Goal: Information Seeking & Learning: Learn about a topic

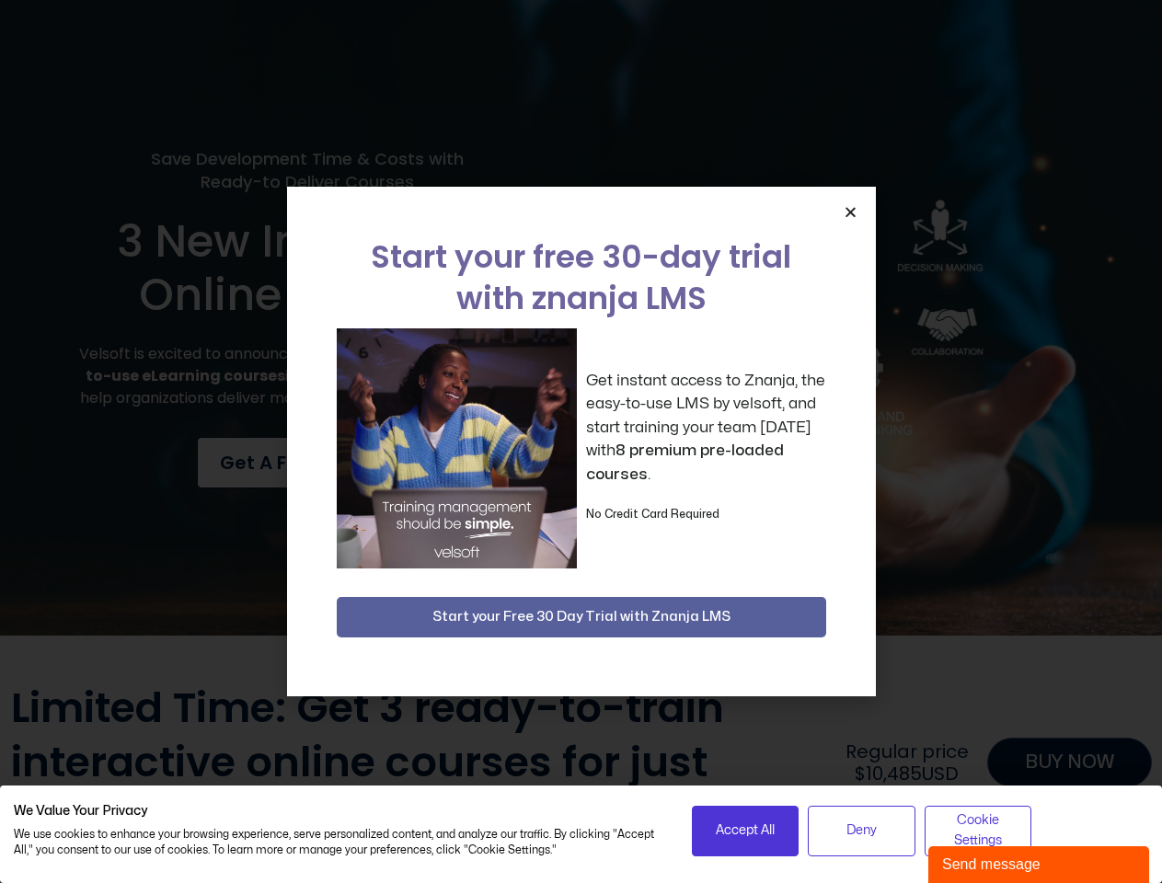
click at [581, 442] on div "Get instant access to Znanja, the easy-to-use LMS by velsoft, and start trainin…" at bounding box center [581, 448] width 489 height 240
click at [745, 831] on span "Accept All" at bounding box center [745, 831] width 59 height 20
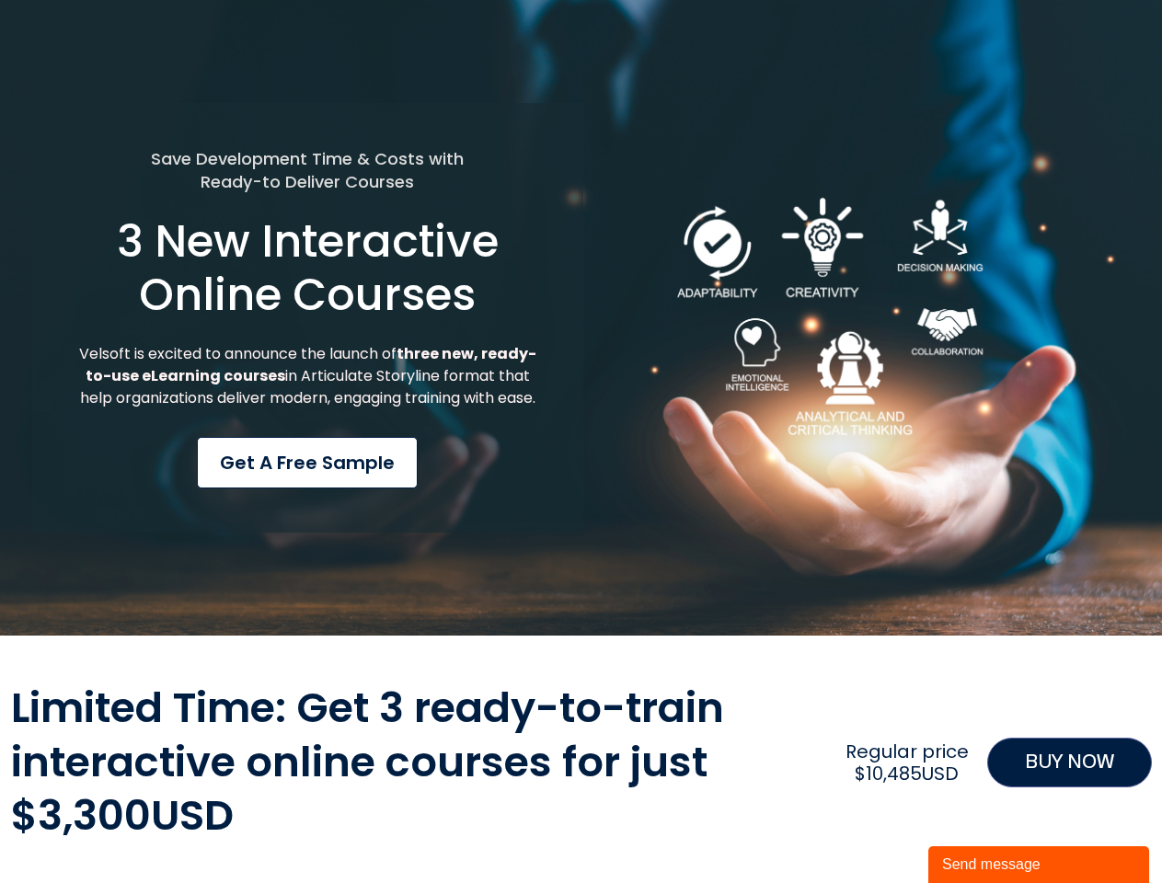
click at [861, 831] on div "Limited Time: Get 3 ready-to-train interactive online courses for just $3,300US…" at bounding box center [581, 763] width 1141 height 162
click at [978, 831] on div "Limited Time: Get 3 ready-to-train interactive online courses for just $3,300US…" at bounding box center [581, 763] width 1141 height 162
click at [581, 442] on div "Save Development Time & Costs with Ready-to Deliver Courses 3 New Interactive O…" at bounding box center [307, 318] width 551 height 431
click at [850, 212] on div "Save Development Time & Costs with Ready-to Deliver Courses 3 New Interactive O…" at bounding box center [581, 318] width 1162 height 636
click at [581, 617] on div "Save Development Time & Costs with Ready-to Deliver Courses 3 New Interactive O…" at bounding box center [581, 318] width 1162 height 636
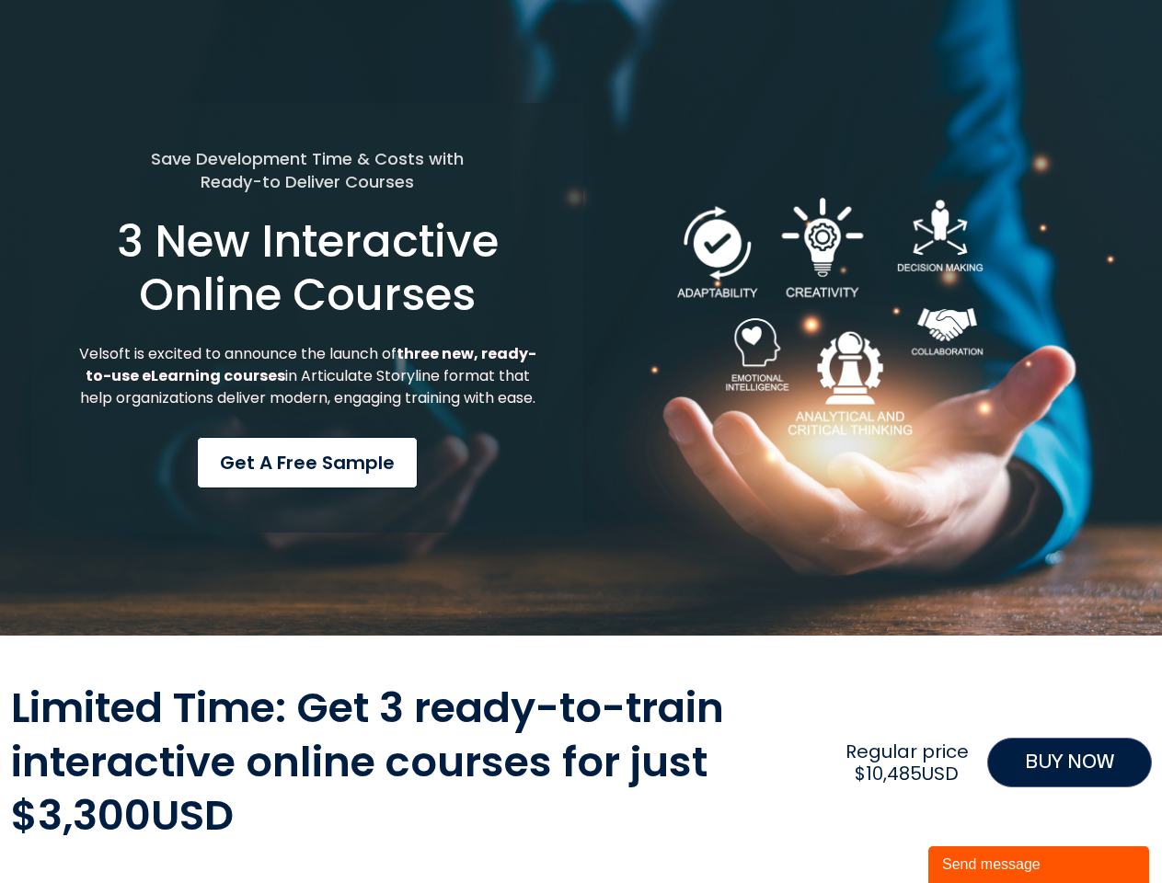
click at [1039, 865] on div "Send message" at bounding box center [1038, 865] width 193 height 22
